Goal: Information Seeking & Learning: Find specific fact

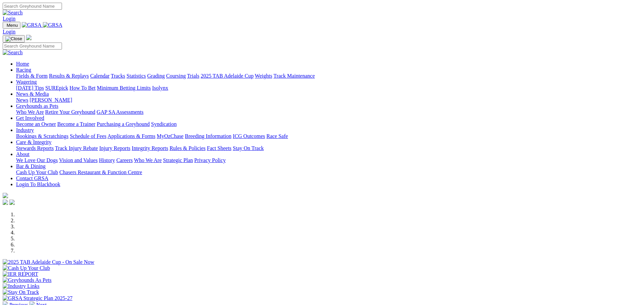
click at [52, 139] on link "Care & Integrity" at bounding box center [33, 142] width 35 height 6
click at [54, 145] on link "Stewards Reports" at bounding box center [35, 148] width 38 height 6
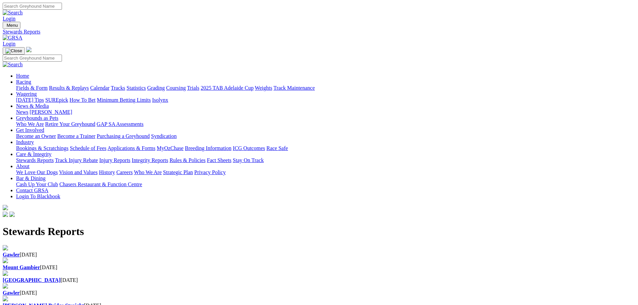
click at [84, 303] on b "[PERSON_NAME] Bridge Straight" at bounding box center [43, 306] width 81 height 6
click at [391, 290] on div "Gawler [DATE]" at bounding box center [319, 293] width 633 height 6
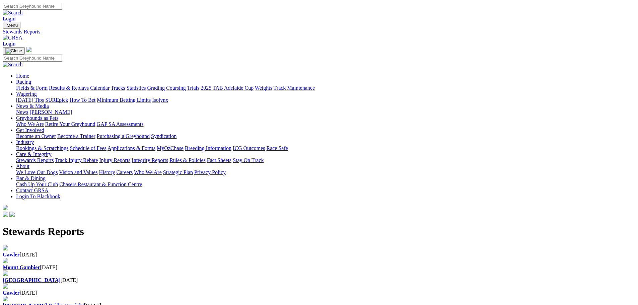
click at [40, 265] on b "Mount Gambier" at bounding box center [22, 268] width 38 height 6
click at [61, 277] on b "[GEOGRAPHIC_DATA]" at bounding box center [32, 280] width 58 height 6
click at [139, 252] on div "Gawler 15 Aug 2025" at bounding box center [319, 255] width 633 height 6
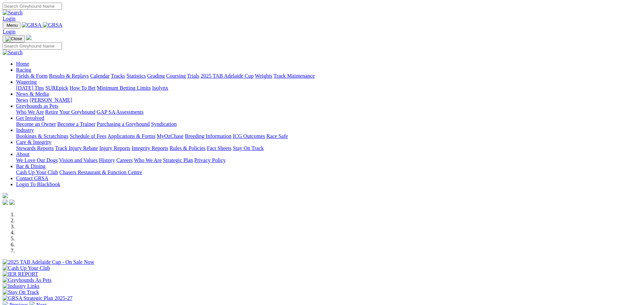
click at [146, 73] on link "Statistics" at bounding box center [136, 76] width 19 height 6
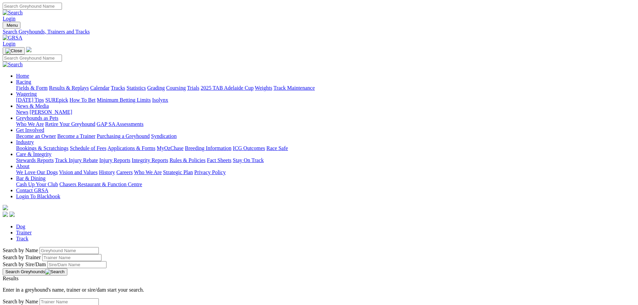
click at [150, 247] on div "Search by Name" at bounding box center [319, 250] width 633 height 7
click at [99, 247] on input "Search by Greyhound name" at bounding box center [69, 250] width 59 height 7
click at [67, 268] on button "Search Greyhounds" at bounding box center [35, 271] width 65 height 7
click at [99, 247] on input "mini bronco" at bounding box center [69, 250] width 59 height 7
type input "minh bronco"
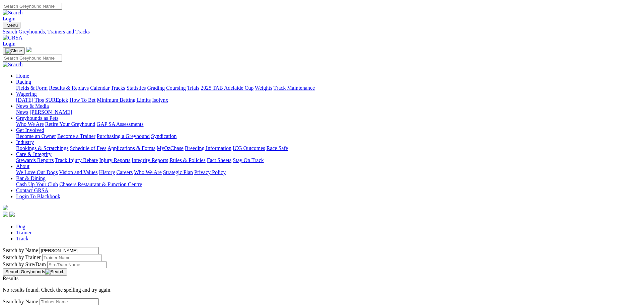
click at [67, 268] on button "Search Greyhounds" at bounding box center [35, 271] width 65 height 7
click at [45, 282] on link "MINH BRONCO" at bounding box center [24, 285] width 43 height 6
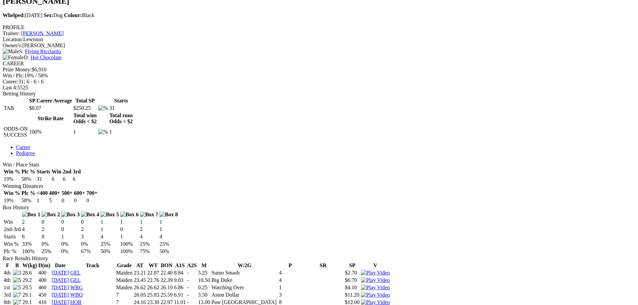
scroll to position [335, 0]
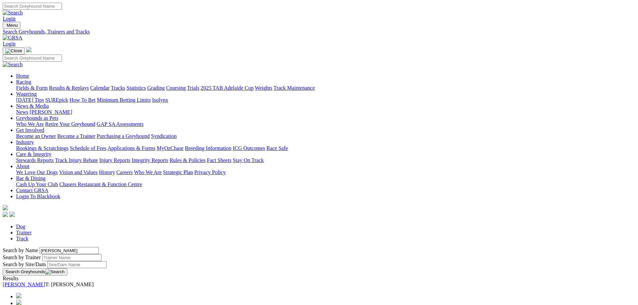
drag, startPoint x: 139, startPoint y: 114, endPoint x: 109, endPoint y: 113, distance: 30.2
click at [99, 247] on input "minh bronco" at bounding box center [69, 250] width 59 height 7
click at [67, 268] on button "Search Greyhounds" at bounding box center [35, 271] width 65 height 7
click at [172, 247] on div "Search by Name Mr Tangelo" at bounding box center [319, 250] width 633 height 7
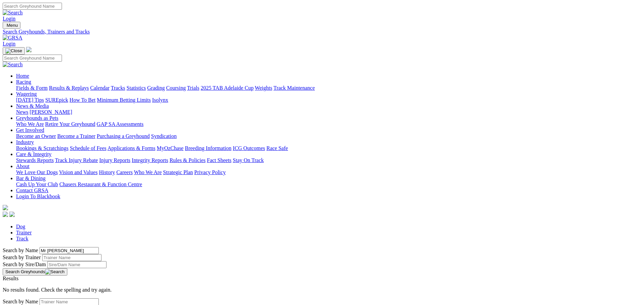
click at [99, 247] on input "Mr Tangelo" at bounding box center [69, 250] width 59 height 7
drag, startPoint x: 136, startPoint y: 112, endPoint x: 113, endPoint y: 112, distance: 22.8
click at [99, 247] on input "Mr Tangelo" at bounding box center [69, 250] width 59 height 7
drag, startPoint x: 495, startPoint y: 177, endPoint x: 490, endPoint y: 177, distance: 5.0
click at [67, 268] on button "Search Greyhounds" at bounding box center [35, 271] width 65 height 7
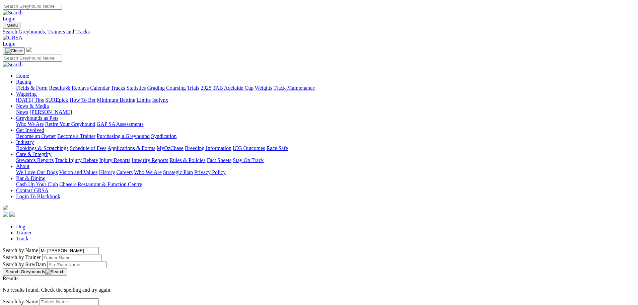
click at [99, 247] on input "Mr Tangelo" at bounding box center [69, 250] width 59 height 7
type input "Mister Tangelo"
click at [67, 268] on button "Search Greyhounds" at bounding box center [35, 271] width 65 height 7
drag, startPoint x: 141, startPoint y: 114, endPoint x: 102, endPoint y: 112, distance: 39.5
click at [102, 247] on div "Search by Name Mister Tangelo Search by Trainer Search by Sire/Dam Search Greyh…" at bounding box center [319, 261] width 633 height 28
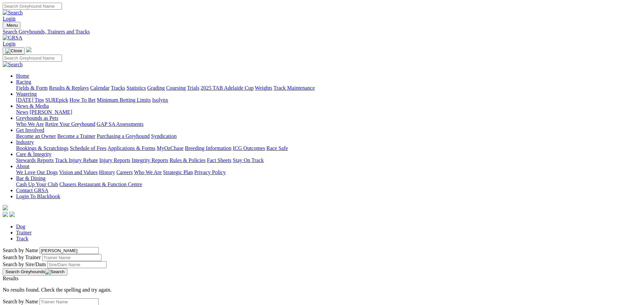
type input "Raven Owen"
click at [45, 282] on link "[PERSON_NAME]" at bounding box center [24, 285] width 43 height 6
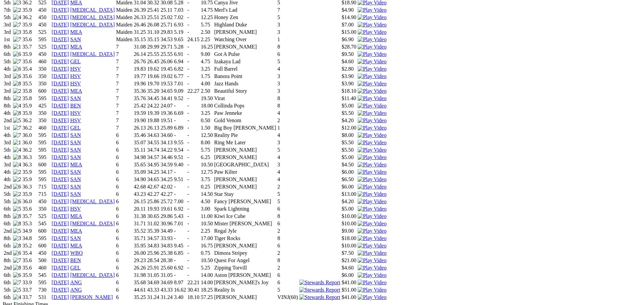
scroll to position [536, 0]
